Goal: Find specific page/section: Find specific page/section

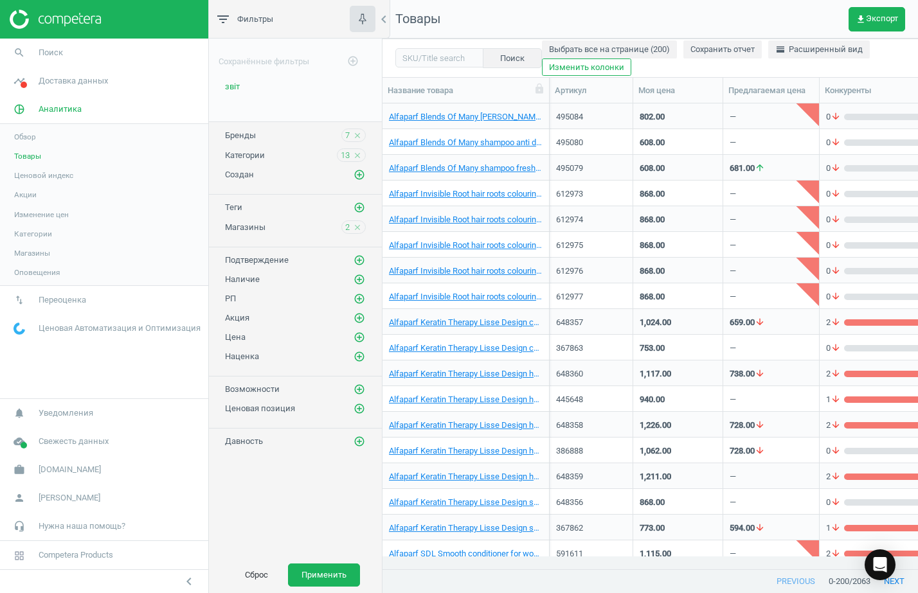
scroll to position [441, 523]
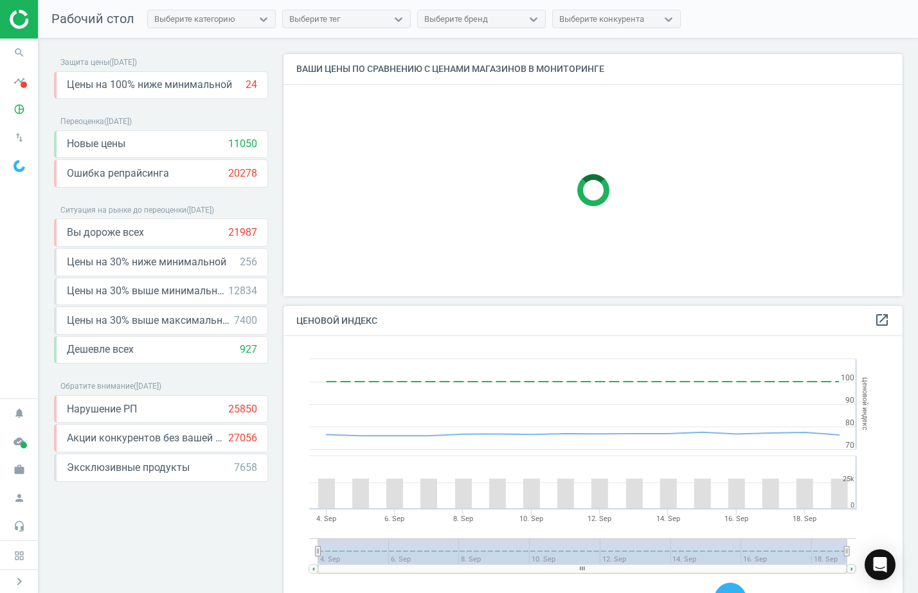
scroll to position [321, 632]
click at [26, 78] on icon "timeline" at bounding box center [19, 81] width 24 height 24
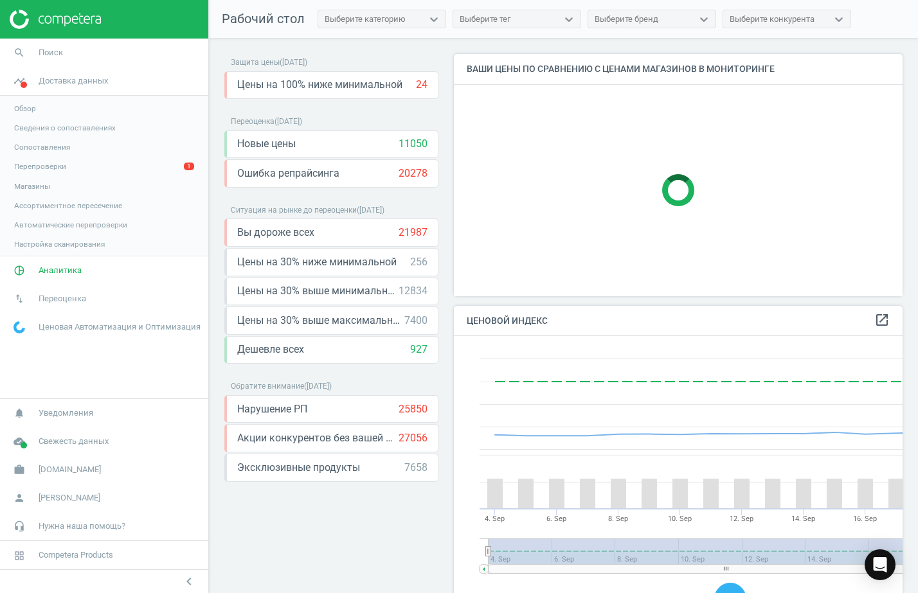
scroll to position [321, 462]
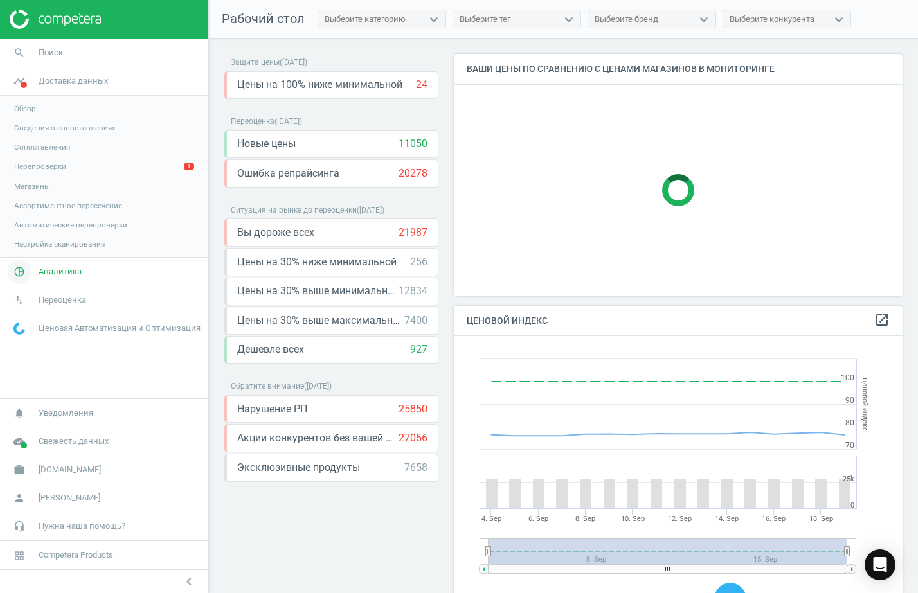
click at [60, 271] on span "Аналитика" at bounding box center [60, 272] width 43 height 12
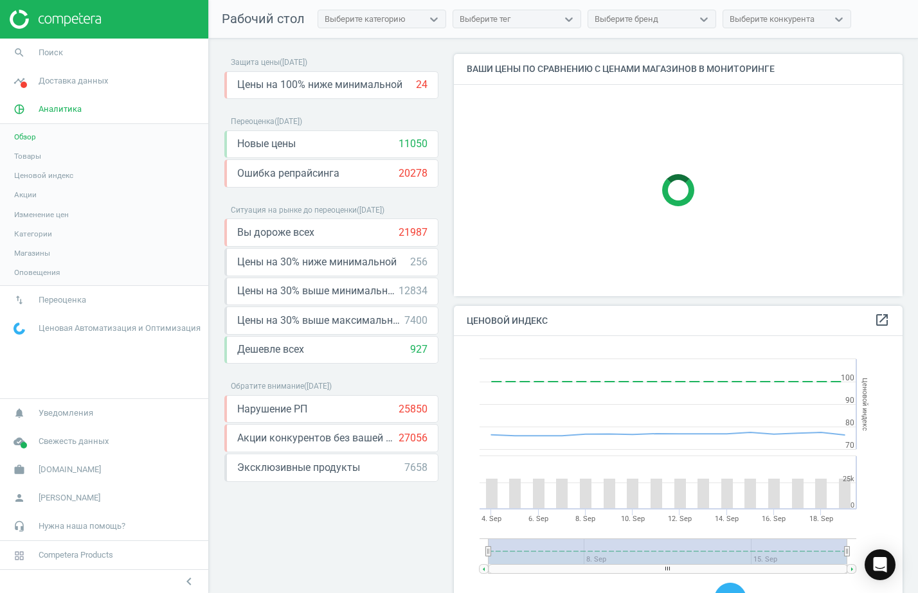
click at [25, 155] on span "Товары" at bounding box center [27, 156] width 27 height 10
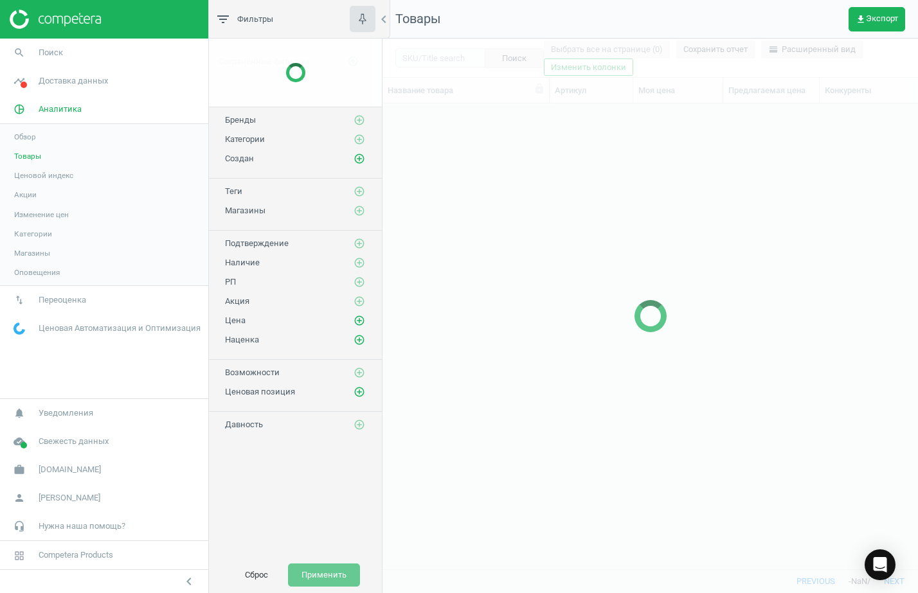
scroll to position [441, 523]
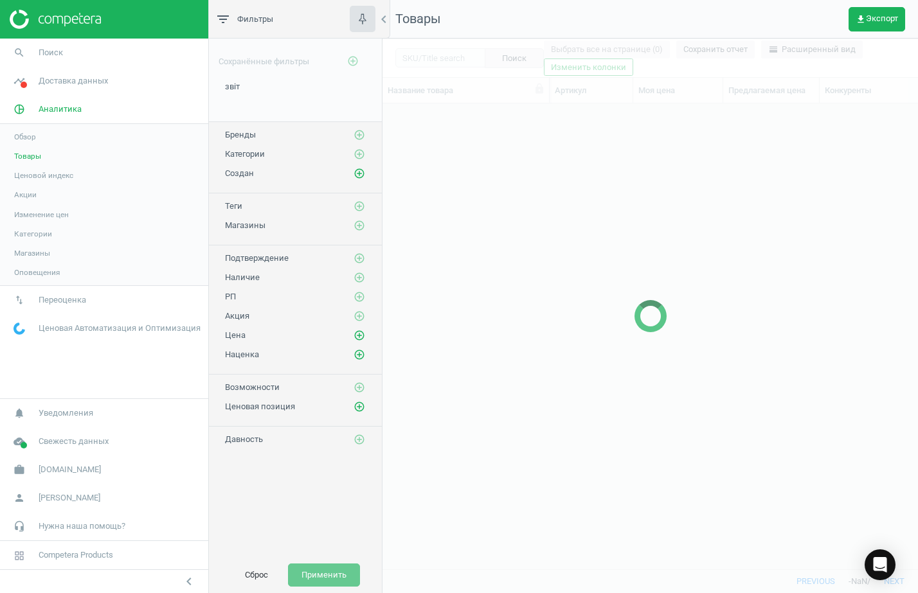
click at [246, 134] on span "Бренды" at bounding box center [240, 135] width 31 height 10
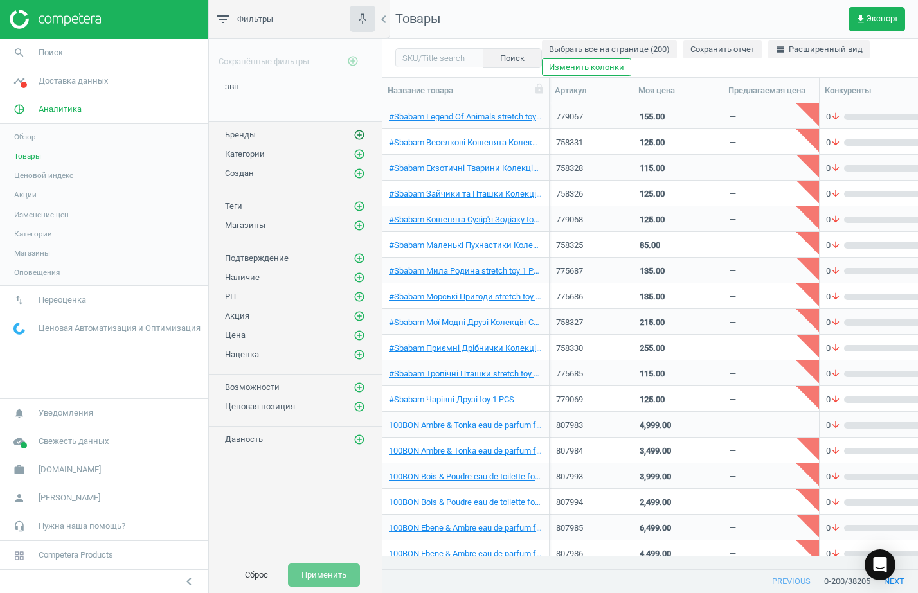
click at [355, 132] on icon "add_circle_outline" at bounding box center [360, 135] width 12 height 12
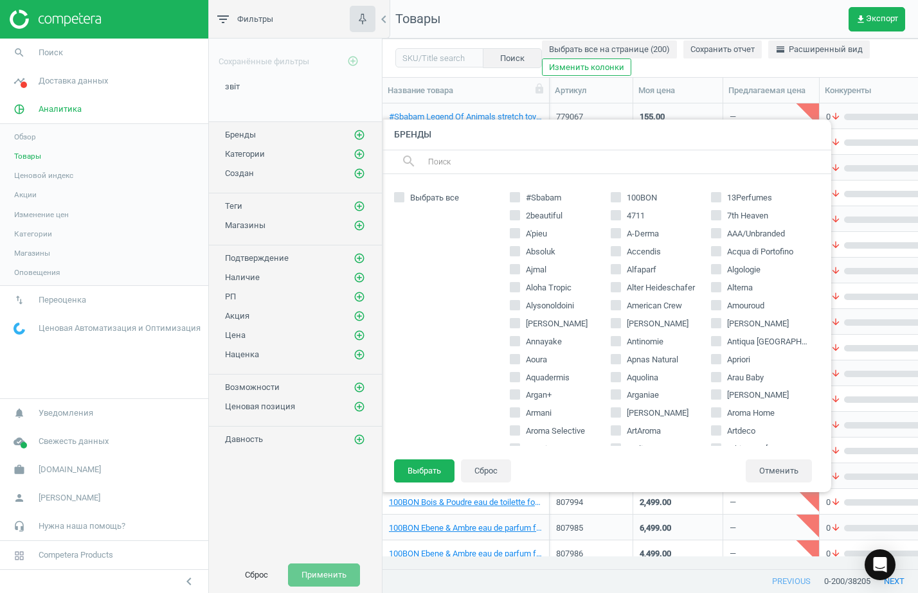
click at [438, 161] on input "text" at bounding box center [624, 162] width 395 height 21
paste input "Il Salone"
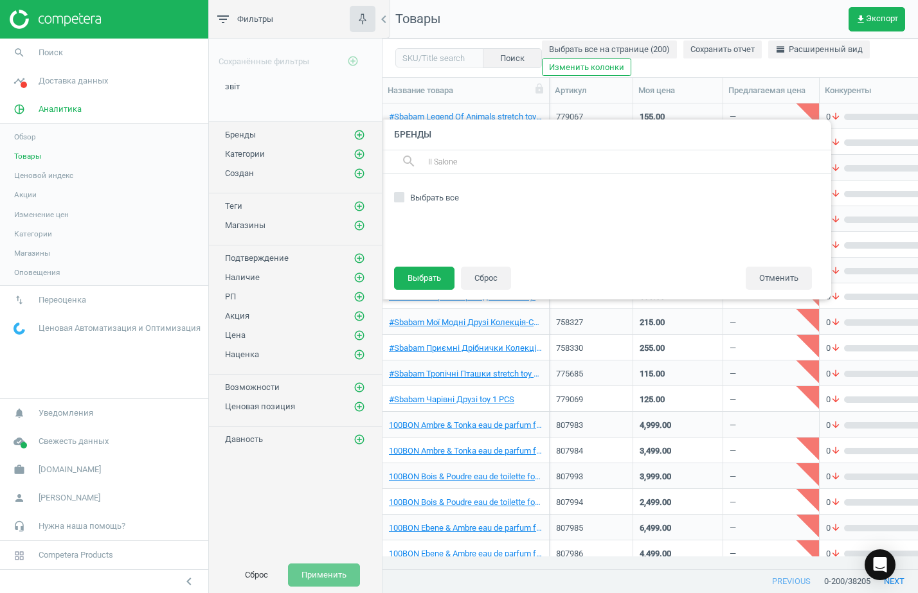
type input "Il Salone"
